Goal: Transaction & Acquisition: Obtain resource

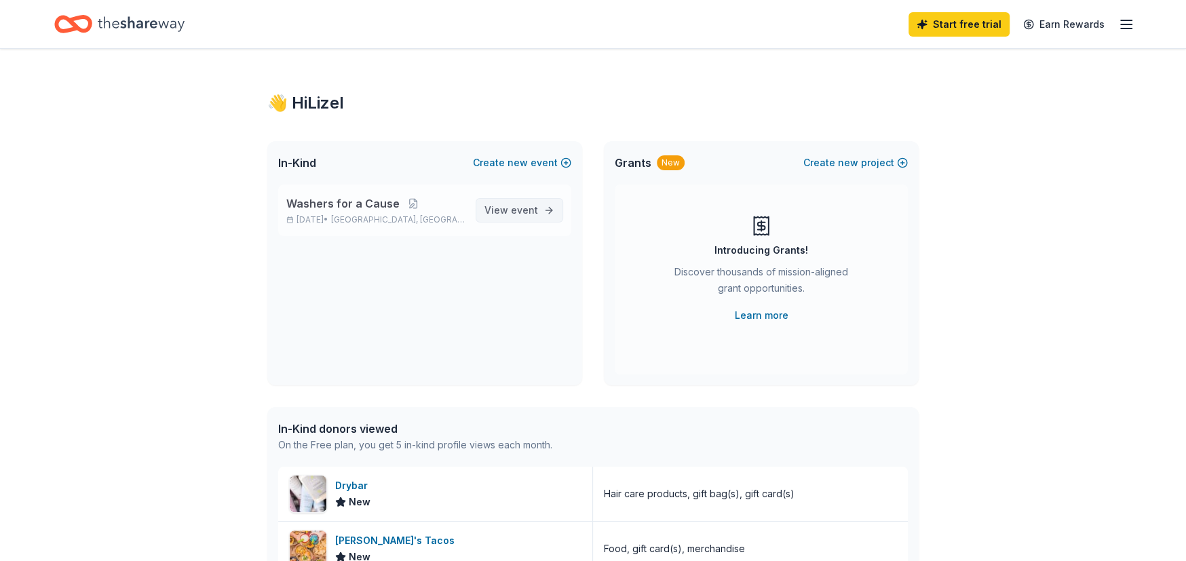
click at [514, 202] on link "View event" at bounding box center [520, 210] width 88 height 24
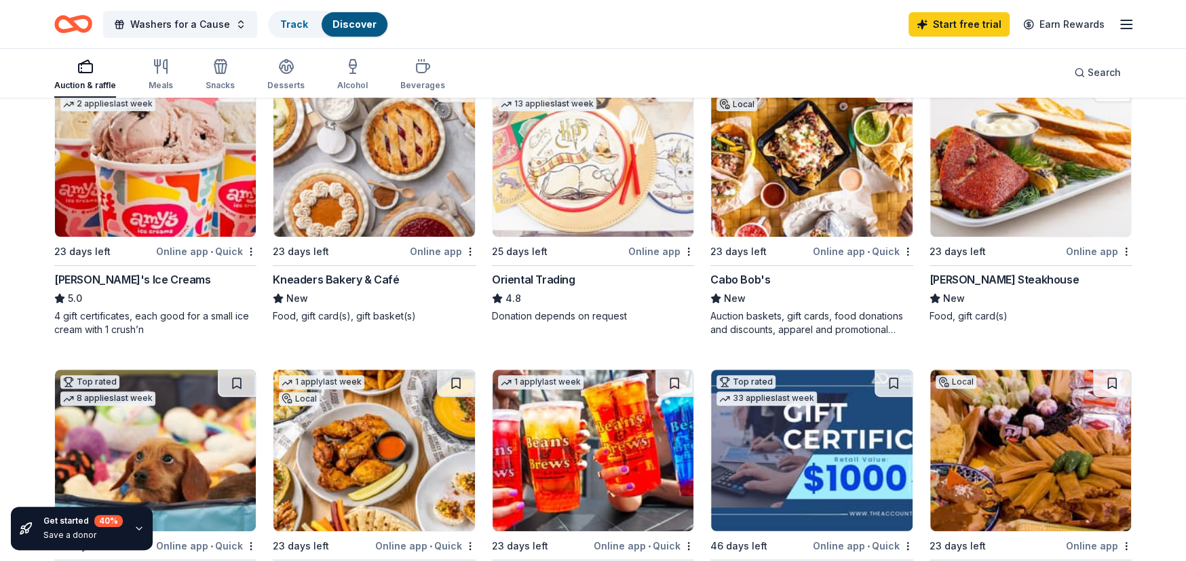
scroll to position [339, 0]
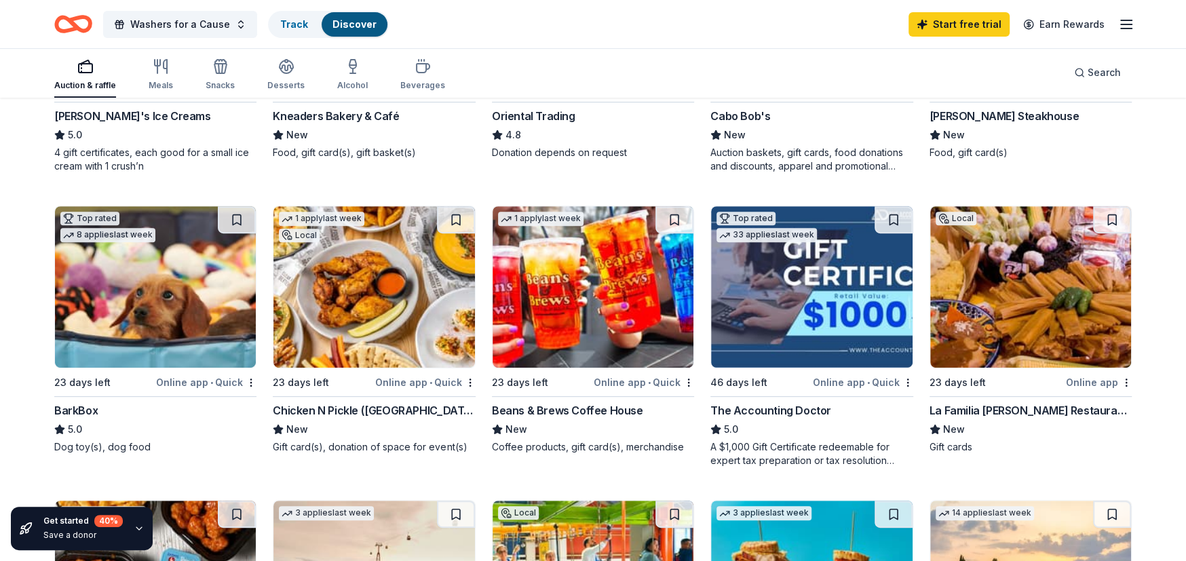
click at [168, 317] on img at bounding box center [155, 286] width 201 height 161
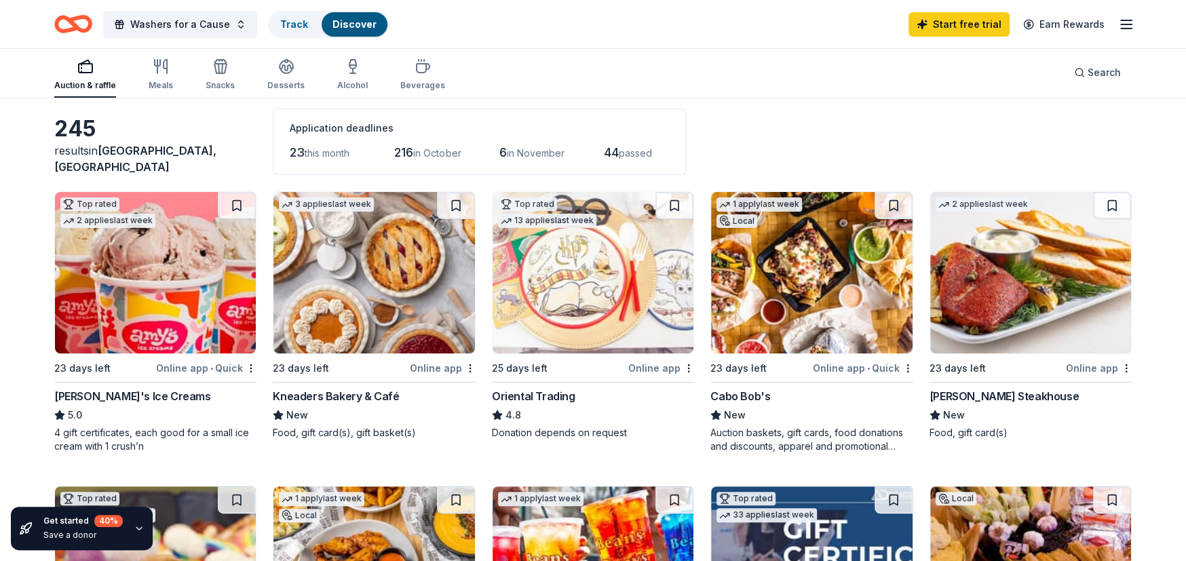
scroll to position [0, 0]
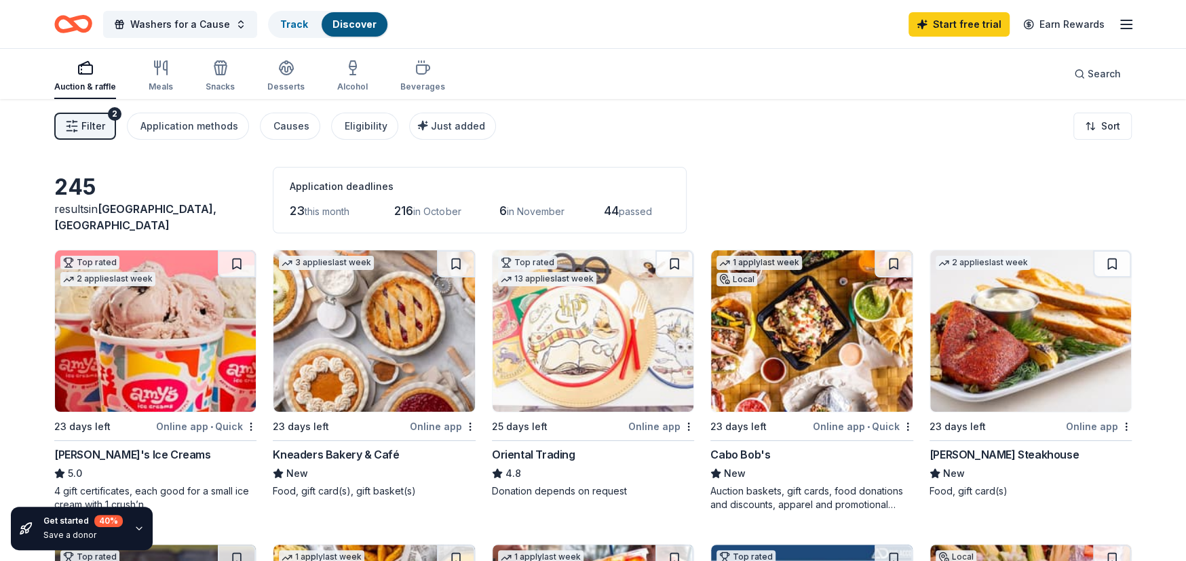
click at [978, 365] on img at bounding box center [1030, 330] width 201 height 161
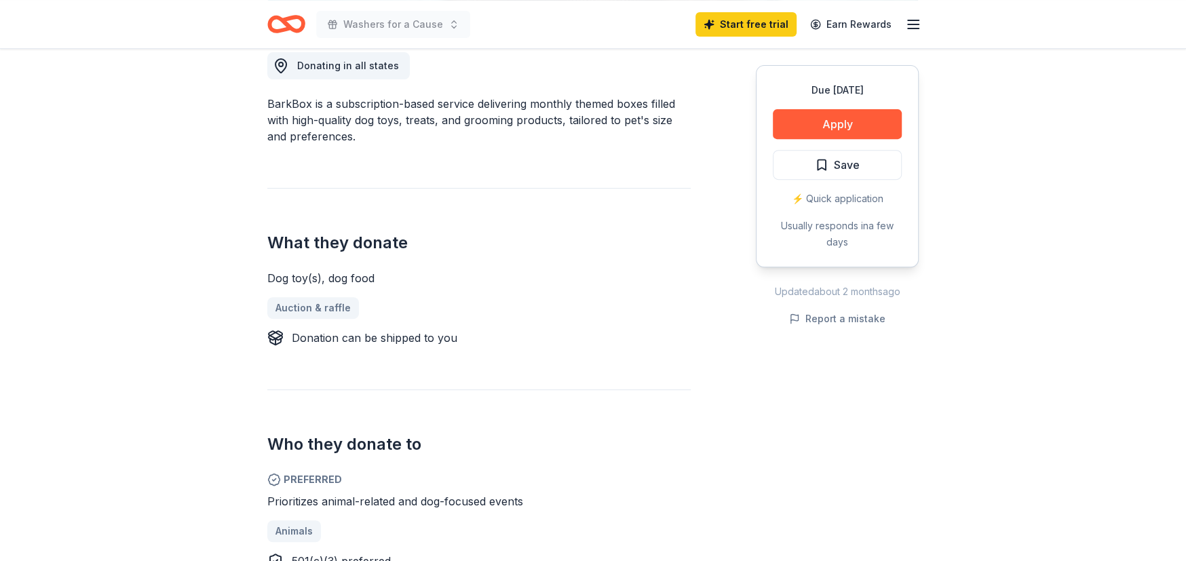
scroll to position [339, 0]
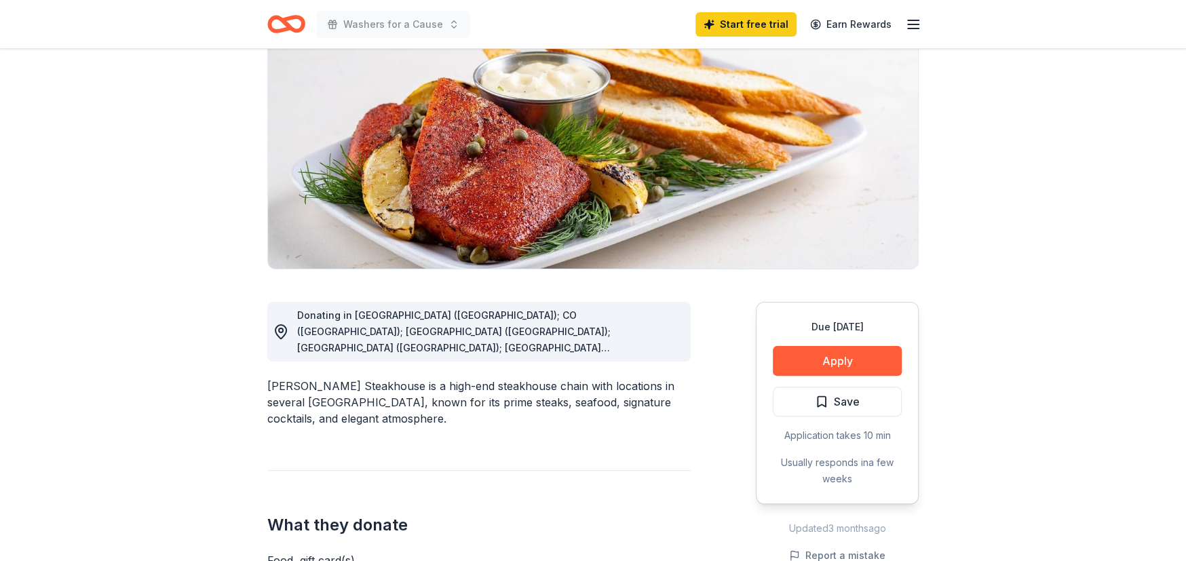
scroll to position [113, 0]
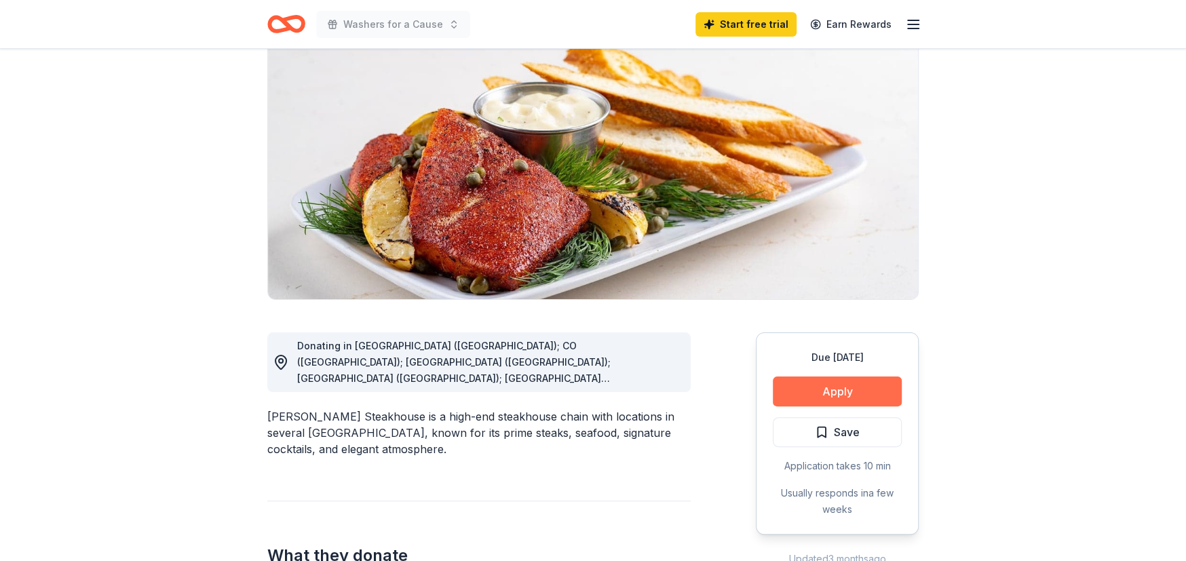
click at [864, 392] on button "Apply" at bounding box center [837, 392] width 129 height 30
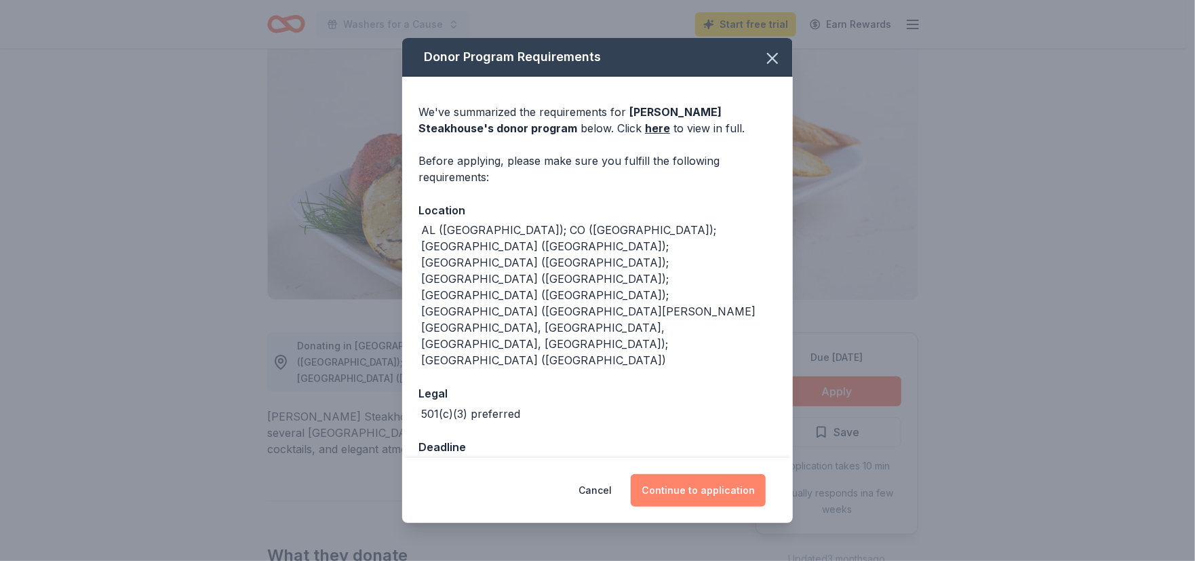
click at [693, 474] on button "Continue to application" at bounding box center [698, 490] width 135 height 33
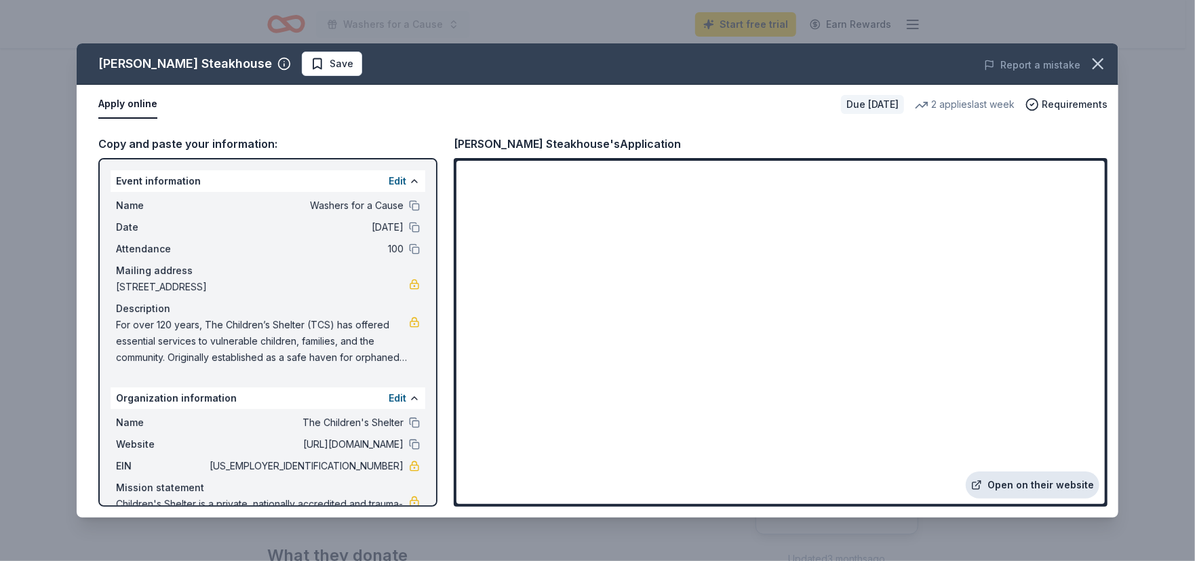
click at [1071, 484] on link "Open on their website" at bounding box center [1033, 485] width 134 height 27
click at [1053, 484] on link "Open on their website" at bounding box center [1033, 485] width 134 height 27
click at [1094, 60] on icon "button" at bounding box center [1098, 63] width 9 height 9
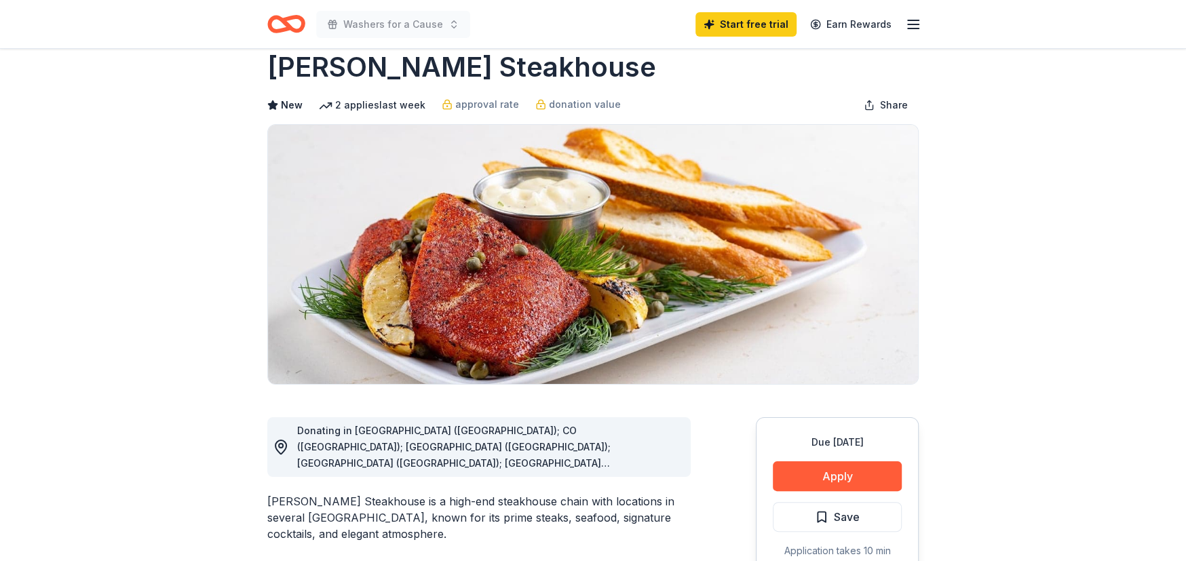
scroll to position [0, 0]
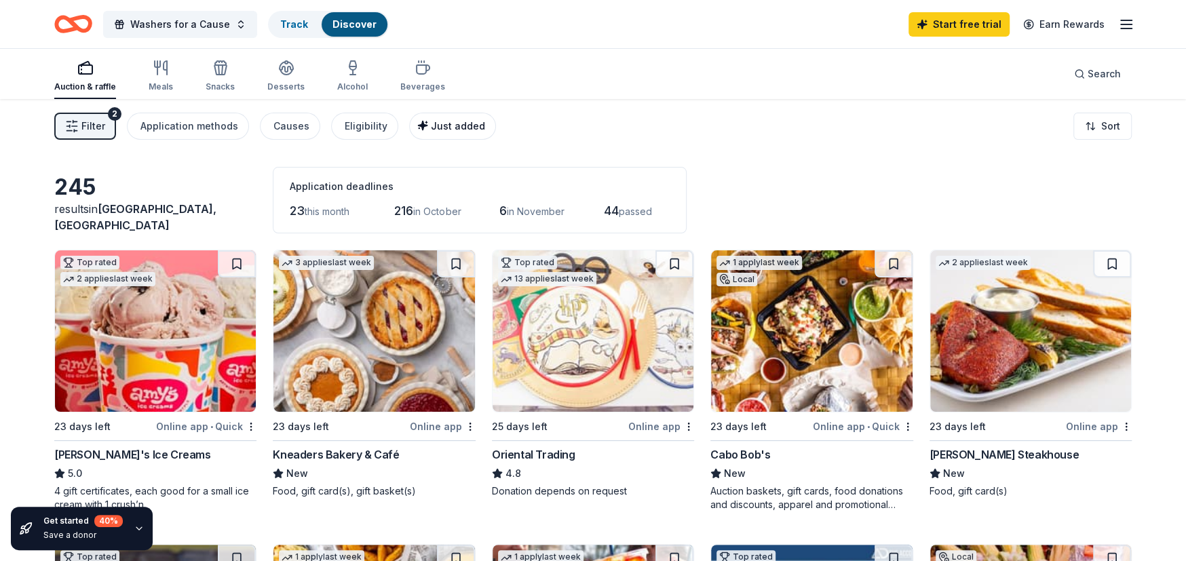
click at [427, 131] on div "Just added" at bounding box center [454, 126] width 62 height 16
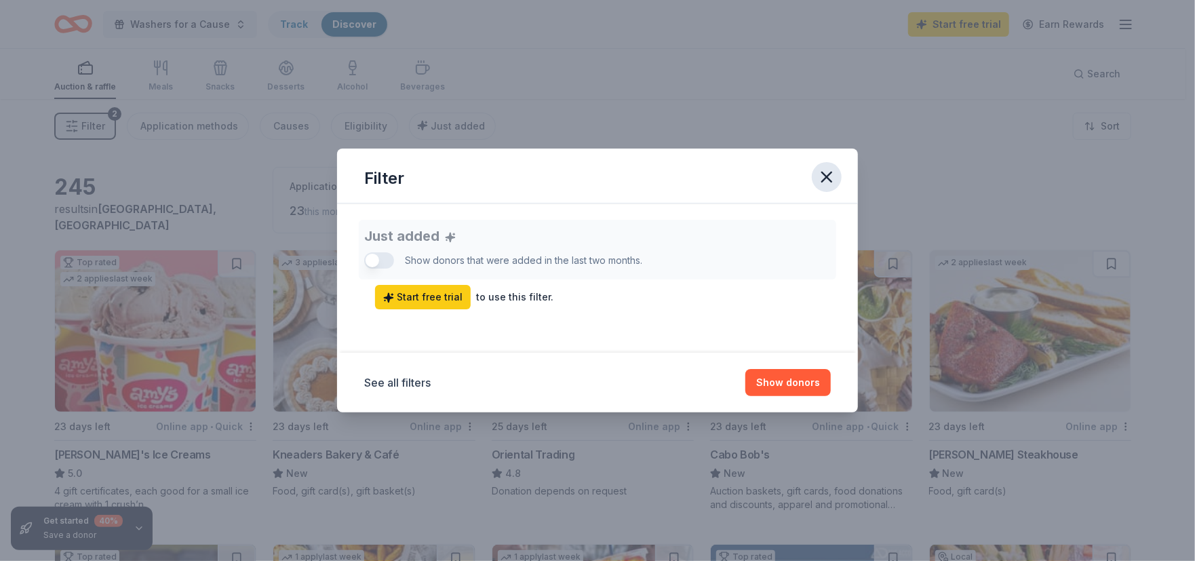
click at [828, 172] on icon "button" at bounding box center [827, 177] width 19 height 19
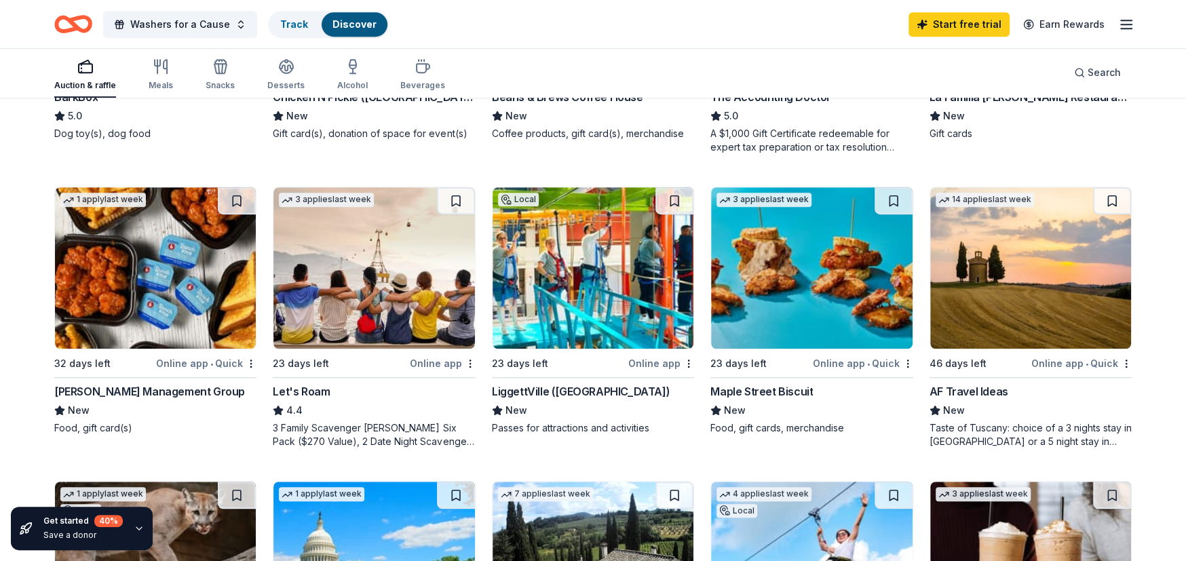
scroll to position [678, 0]
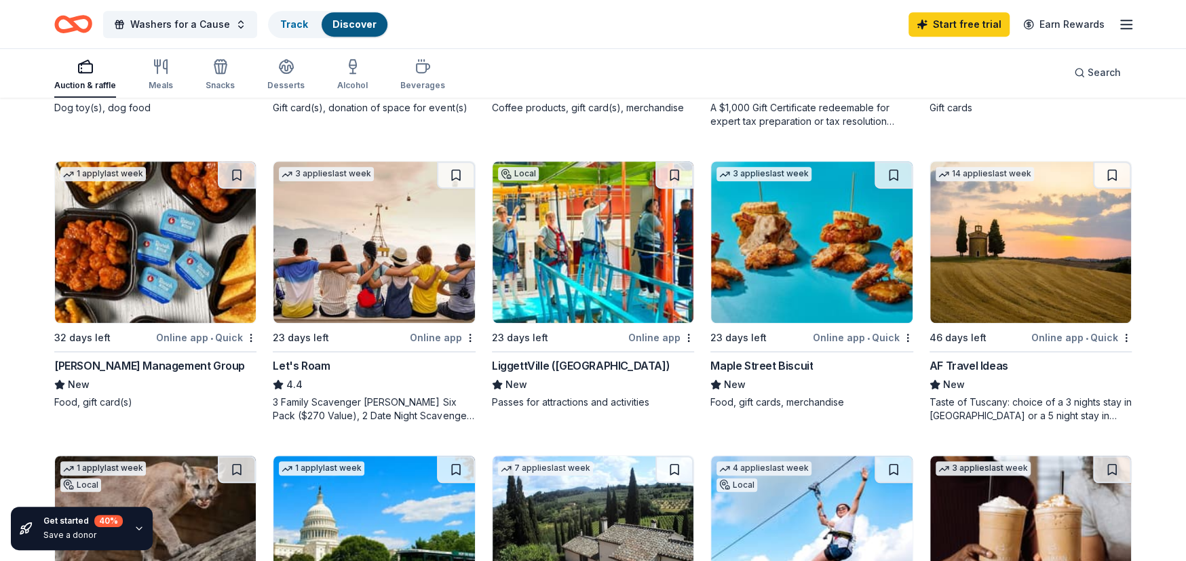
click at [562, 279] on img at bounding box center [593, 241] width 201 height 161
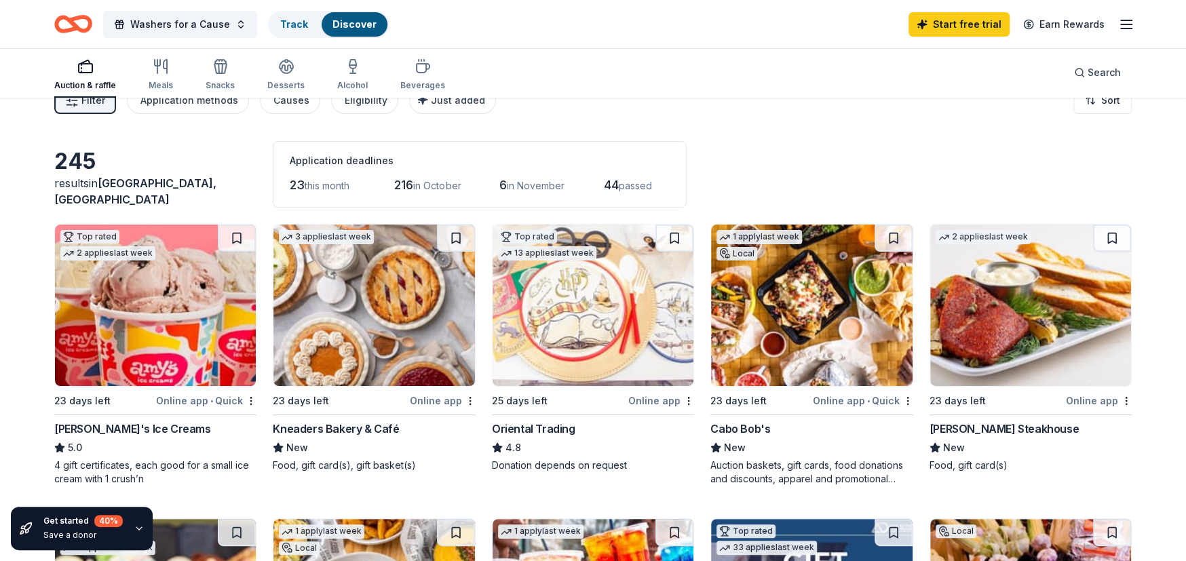
scroll to position [0, 0]
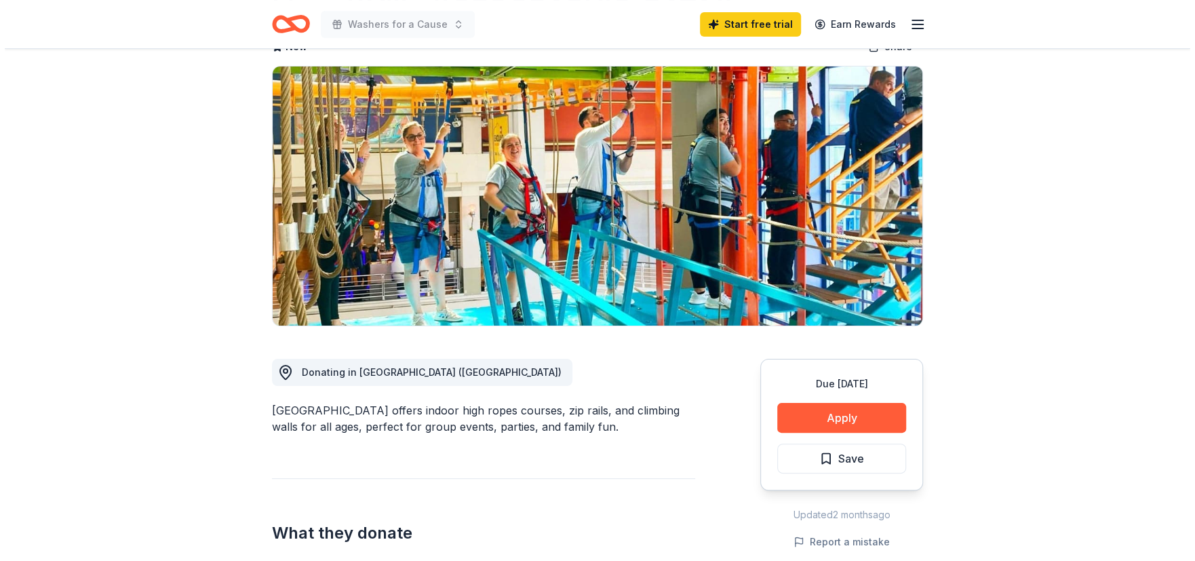
scroll to position [113, 0]
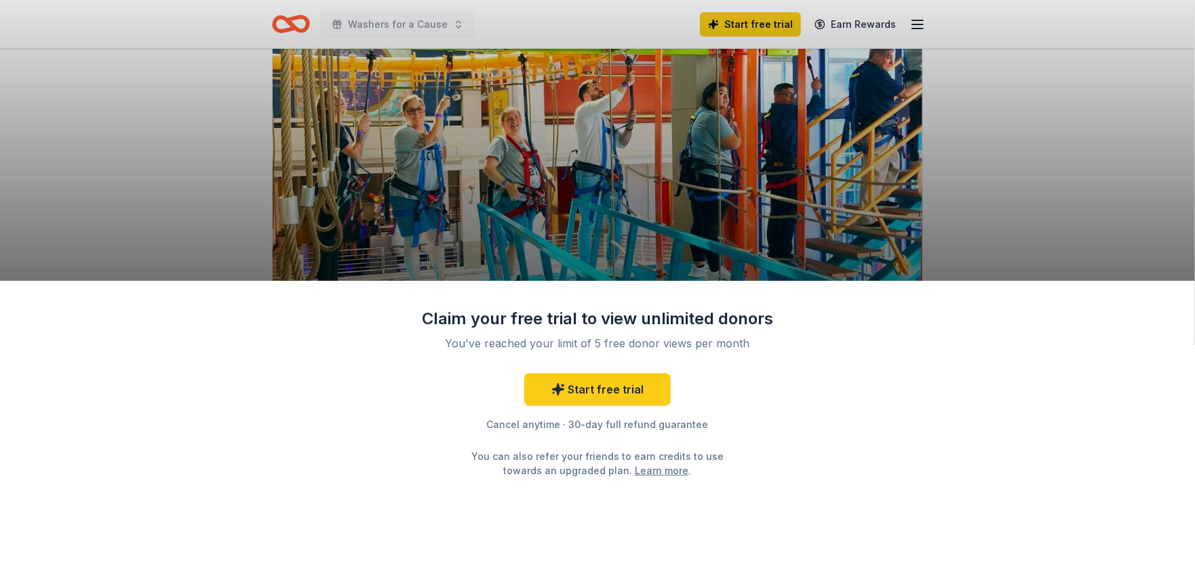
click at [1013, 201] on div "Claim your free trial to view unlimited donors You've reached your limit of 5 f…" at bounding box center [597, 280] width 1195 height 561
click at [708, 351] on div "Claim your free trial to view unlimited donors You've reached your limit of 5 f…" at bounding box center [597, 393] width 353 height 170
click at [80, 103] on div "Claim your free trial to view unlimited donors You've reached your limit of 5 f…" at bounding box center [597, 280] width 1195 height 561
